Goal: Information Seeking & Learning: Check status

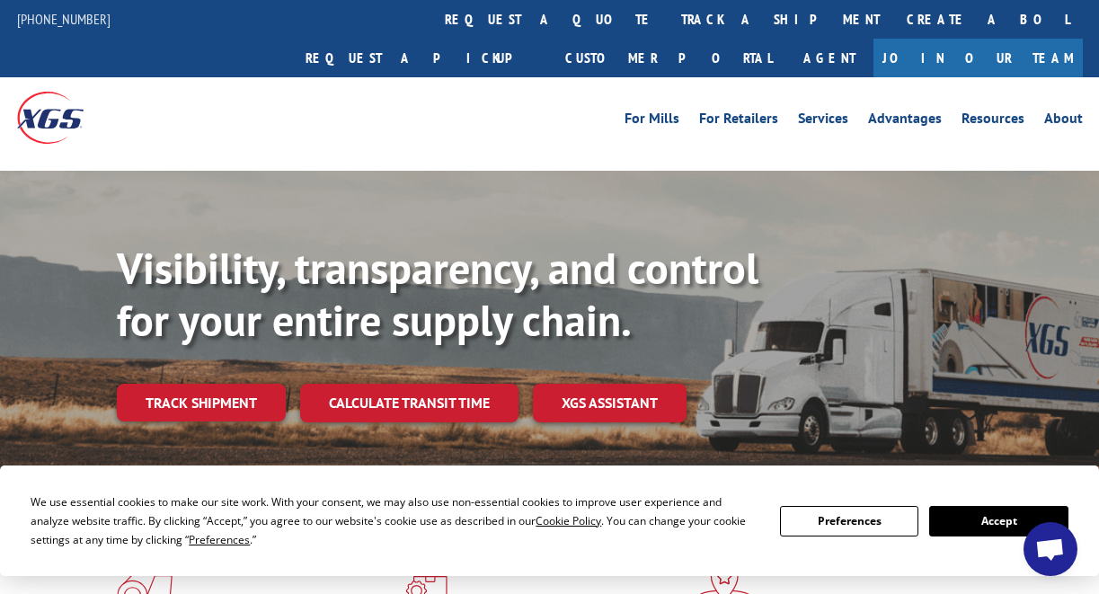
scroll to position [7806, 0]
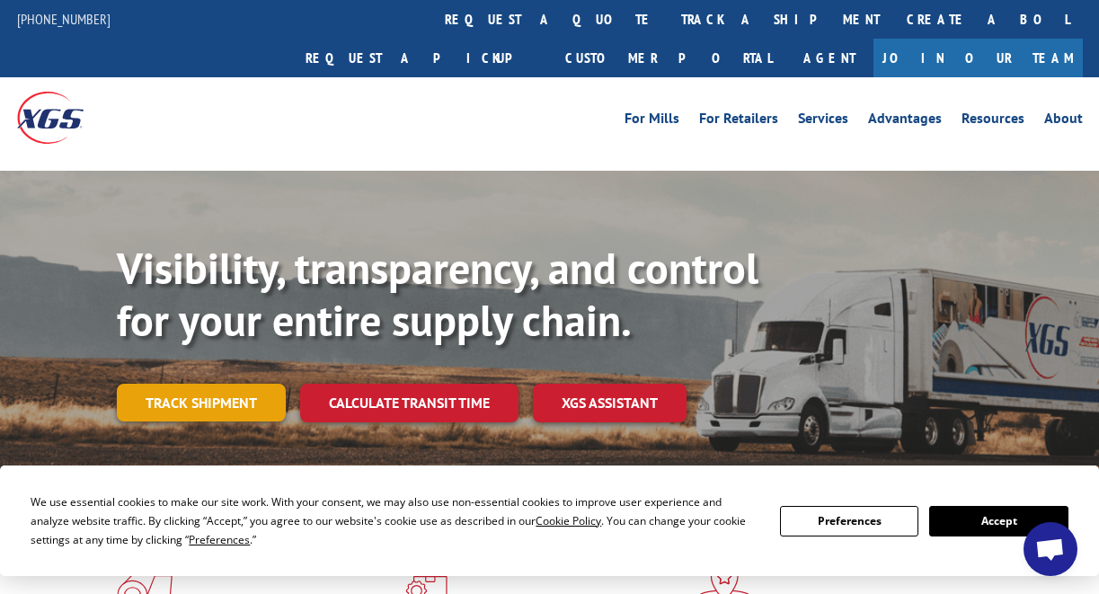
click at [185, 384] on link "Track shipment" at bounding box center [201, 403] width 169 height 38
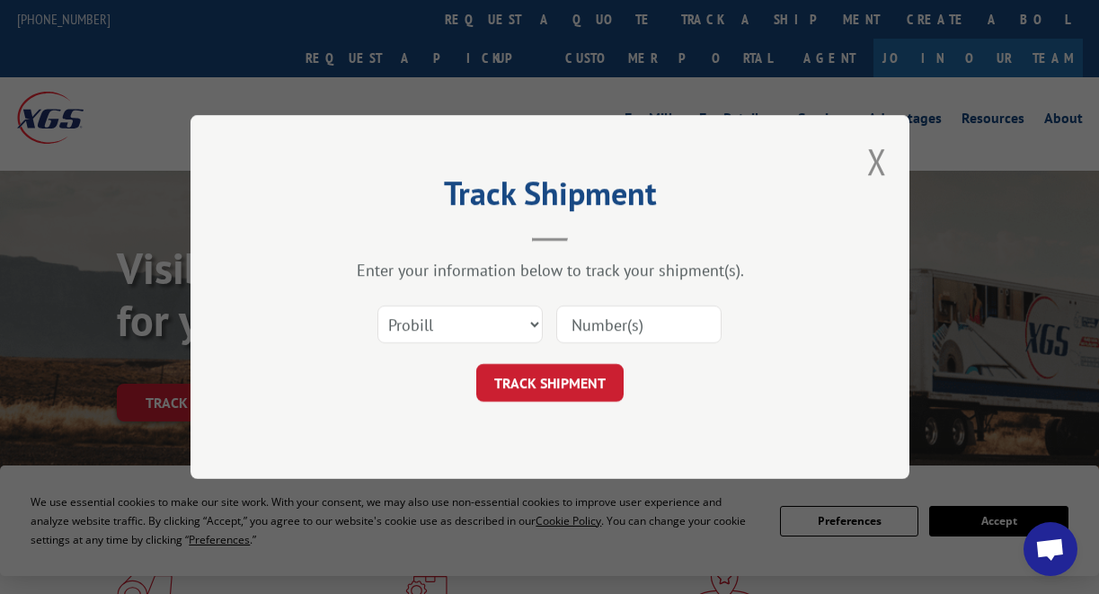
click at [643, 319] on input at bounding box center [638, 325] width 165 height 38
paste input "17606362"
type input "17606362"
click at [529, 395] on button "TRACK SHIPMENT" at bounding box center [549, 383] width 147 height 38
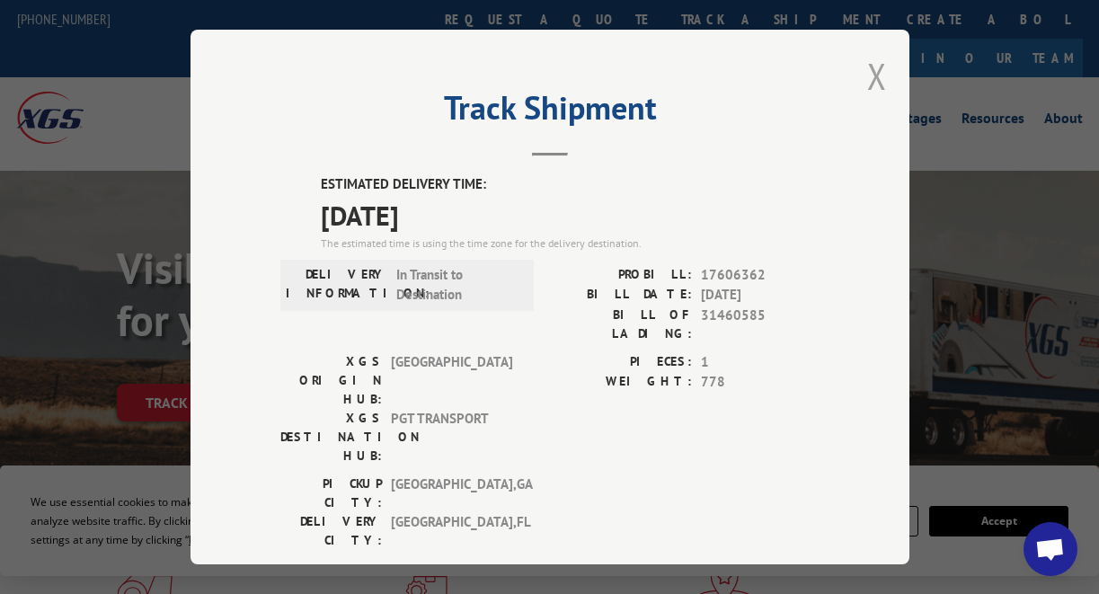
click at [873, 79] on button "Close modal" at bounding box center [877, 76] width 20 height 48
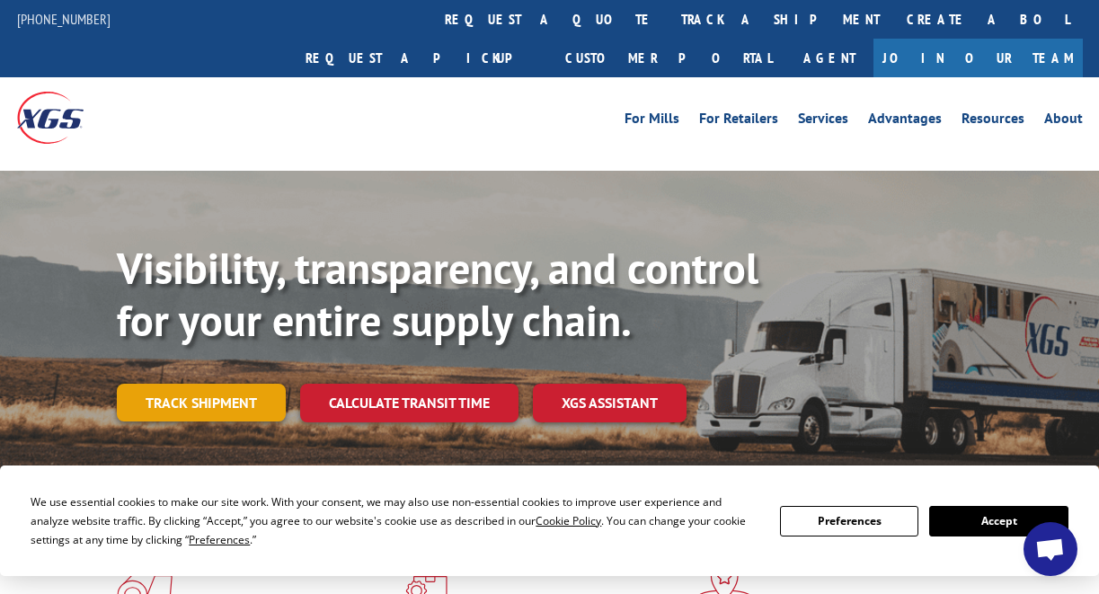
click at [233, 384] on link "Track shipment" at bounding box center [201, 403] width 169 height 38
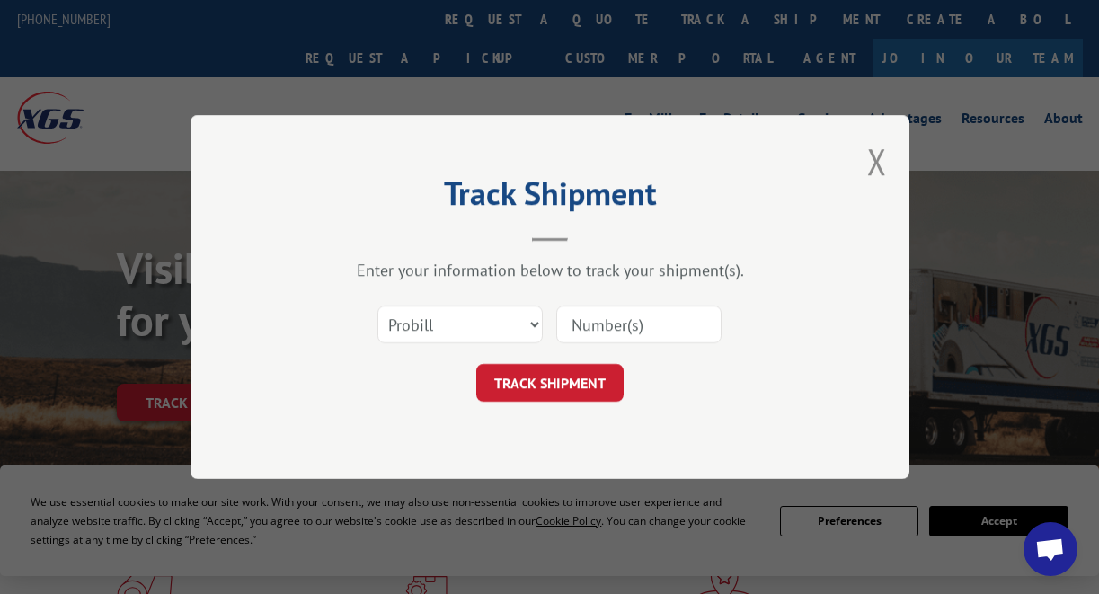
click at [635, 325] on input at bounding box center [638, 325] width 165 height 38
paste input "17595580"
type input "17595580"
click at [536, 374] on button "TRACK SHIPMENT" at bounding box center [549, 383] width 147 height 38
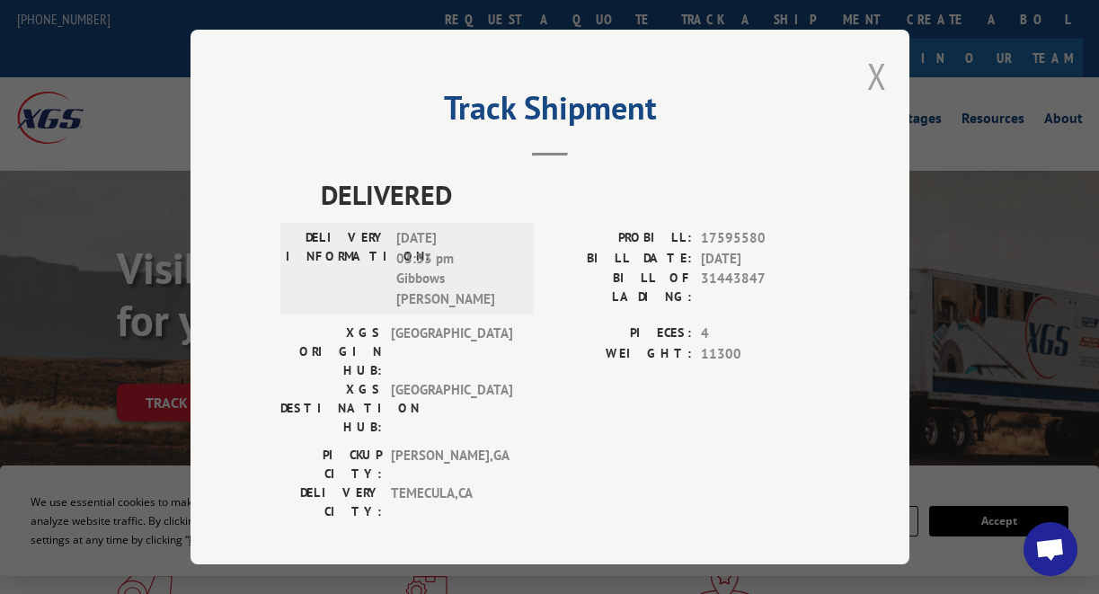
click at [875, 86] on button "Close modal" at bounding box center [877, 76] width 20 height 48
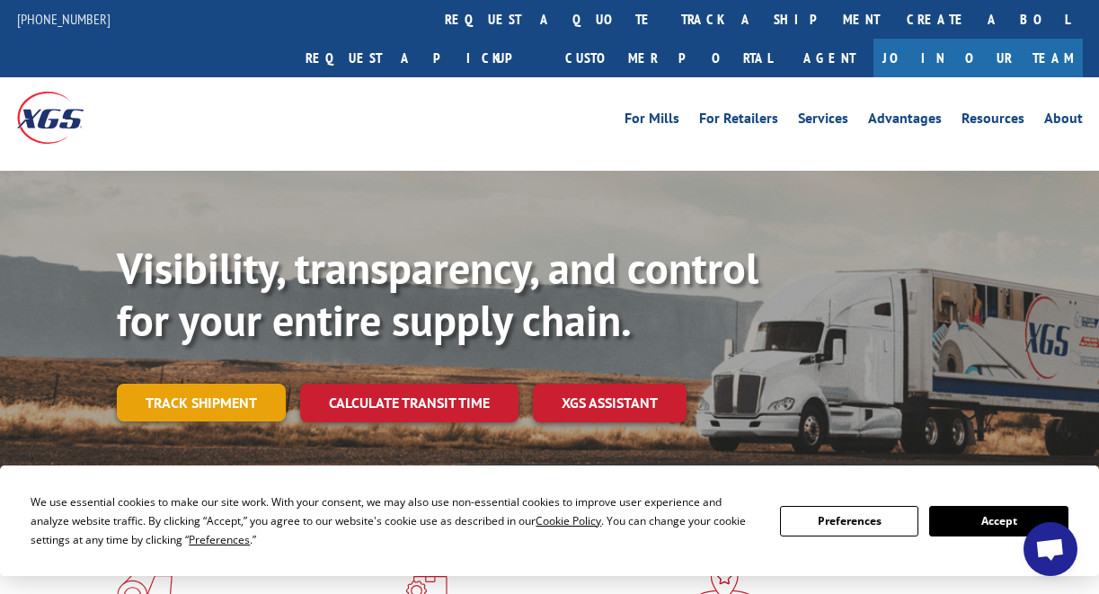
click at [219, 384] on link "Track shipment" at bounding box center [201, 403] width 169 height 38
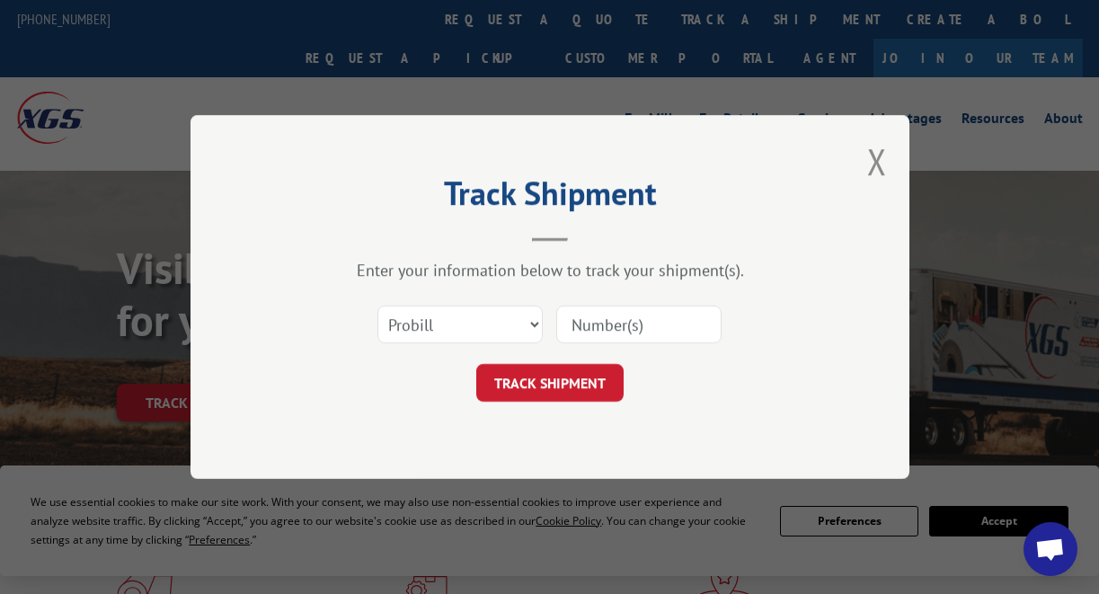
click at [594, 331] on input at bounding box center [638, 325] width 165 height 38
paste input "17606668"
type input "17606668"
click at [535, 381] on button "TRACK SHIPMENT" at bounding box center [549, 383] width 147 height 38
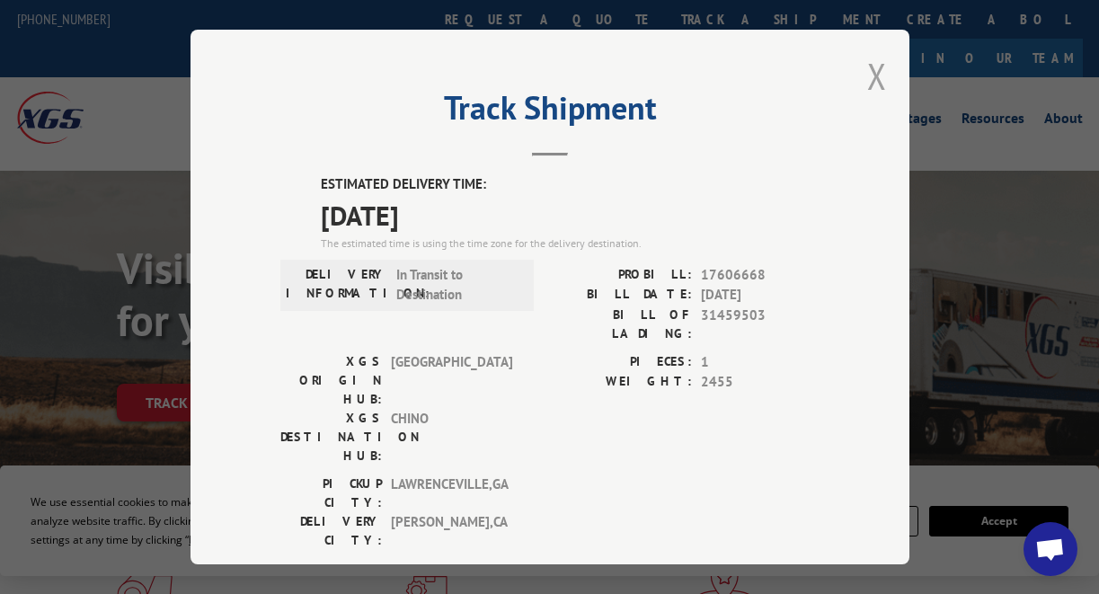
click at [871, 70] on button "Close modal" at bounding box center [877, 76] width 20 height 48
